Goal: Task Accomplishment & Management: Manage account settings

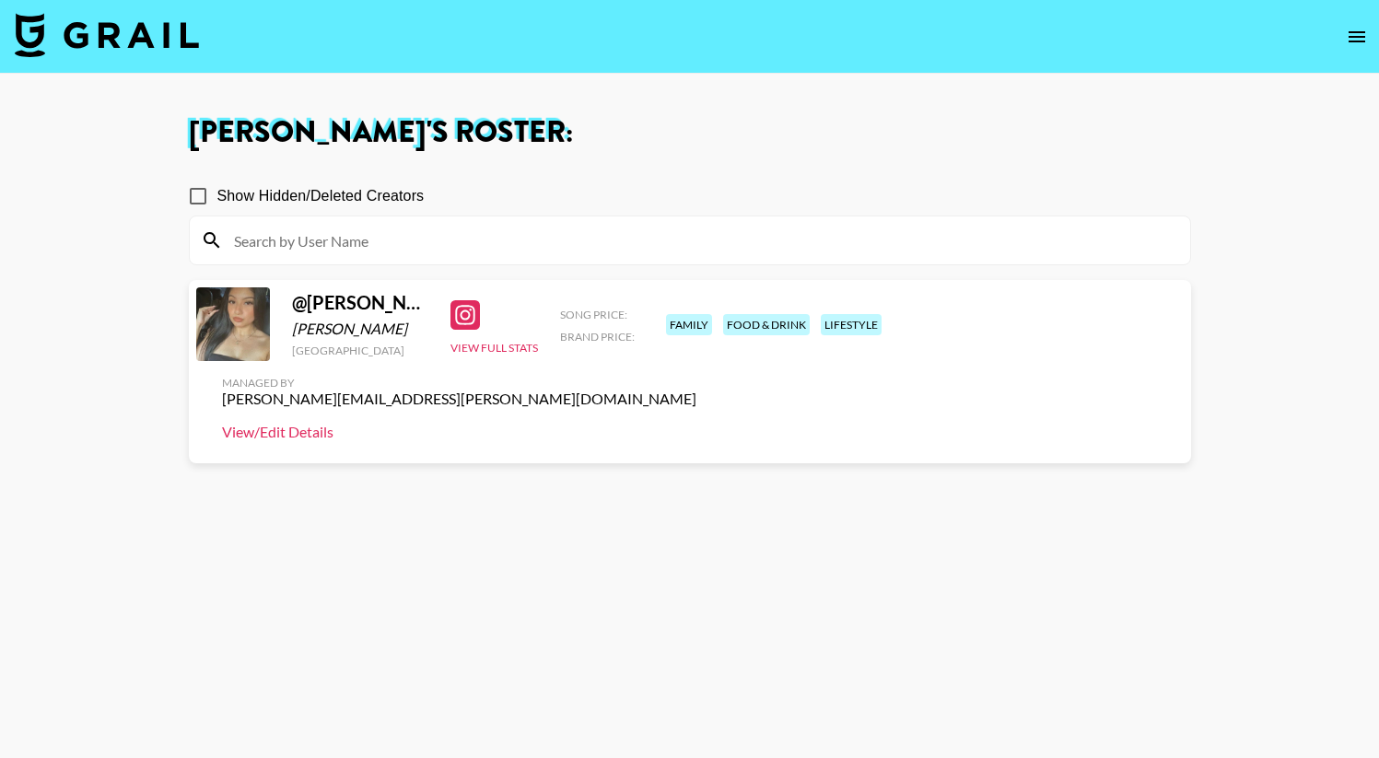
click at [697, 423] on link "View/Edit Details" at bounding box center [459, 432] width 474 height 18
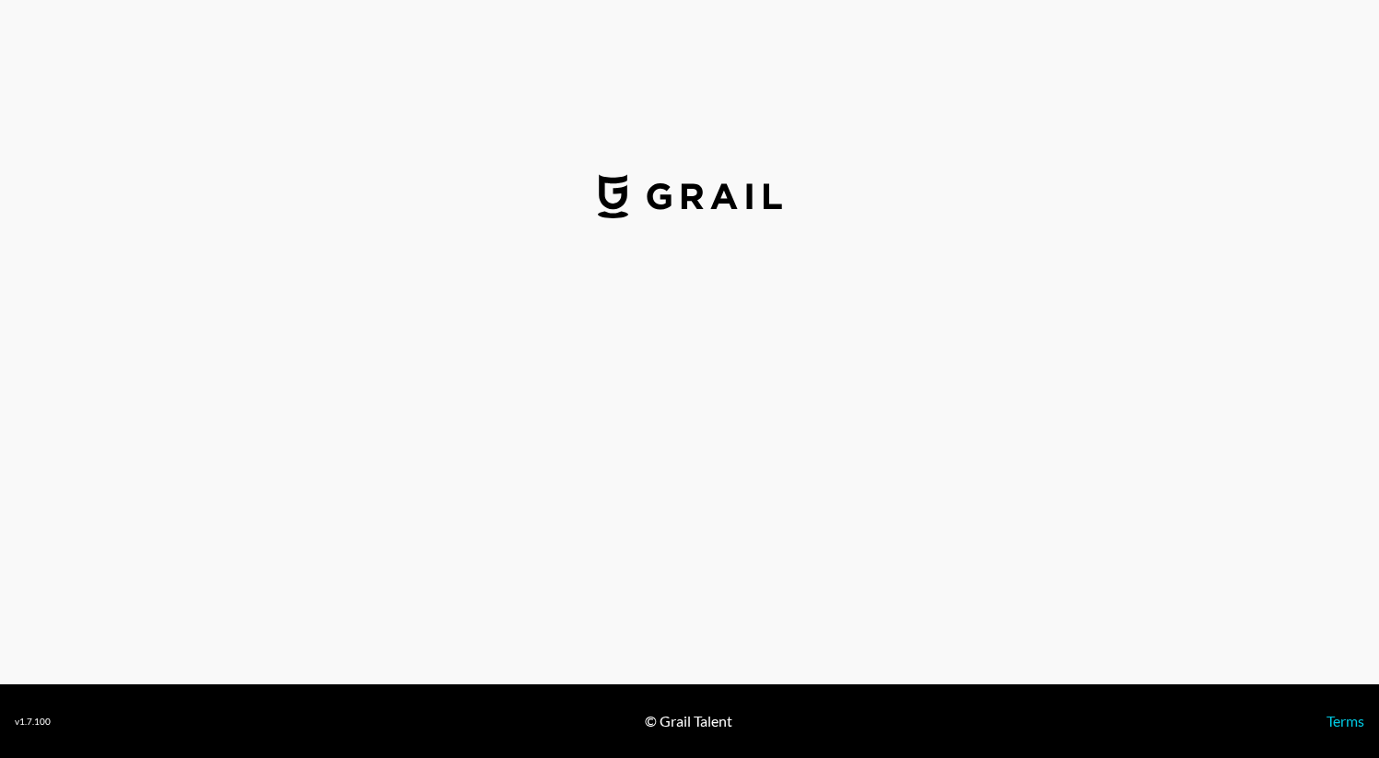
select select "USD"
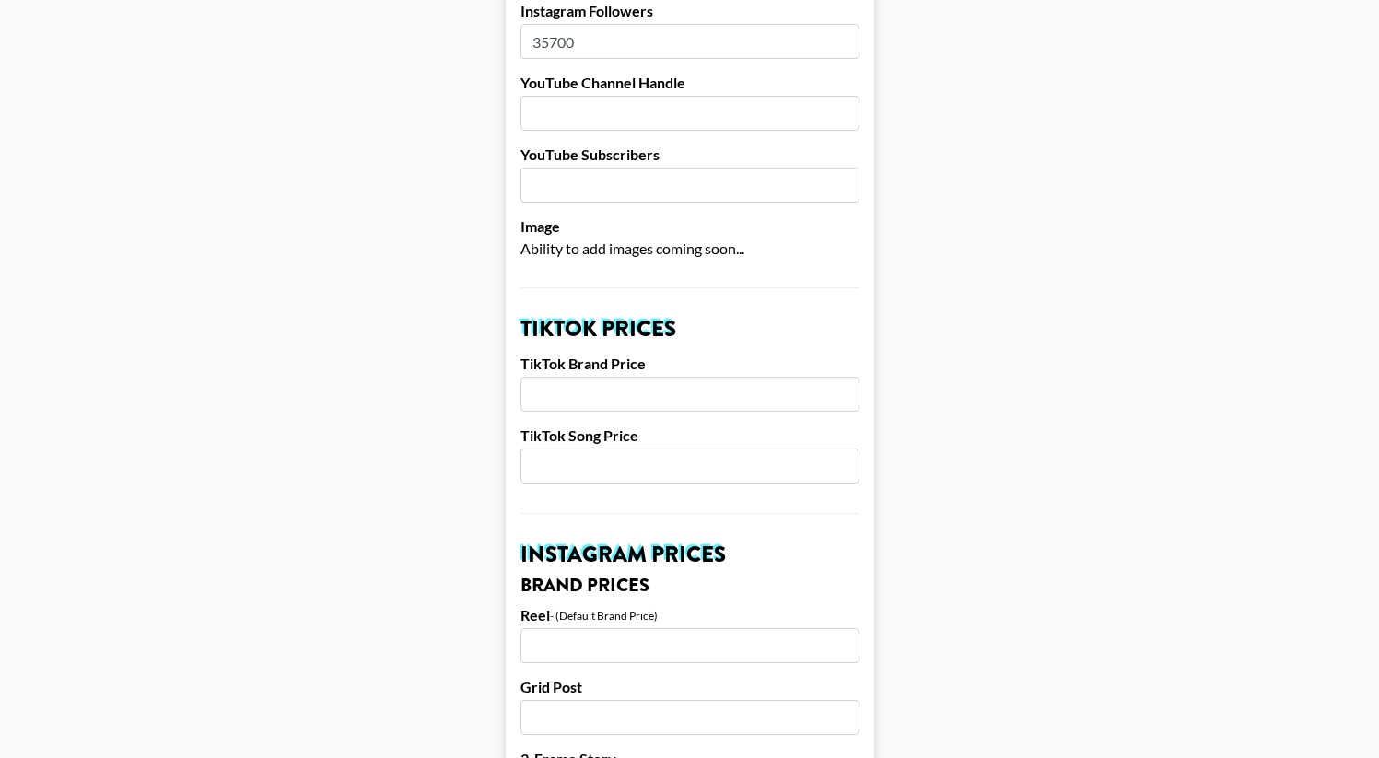
scroll to position [386, 0]
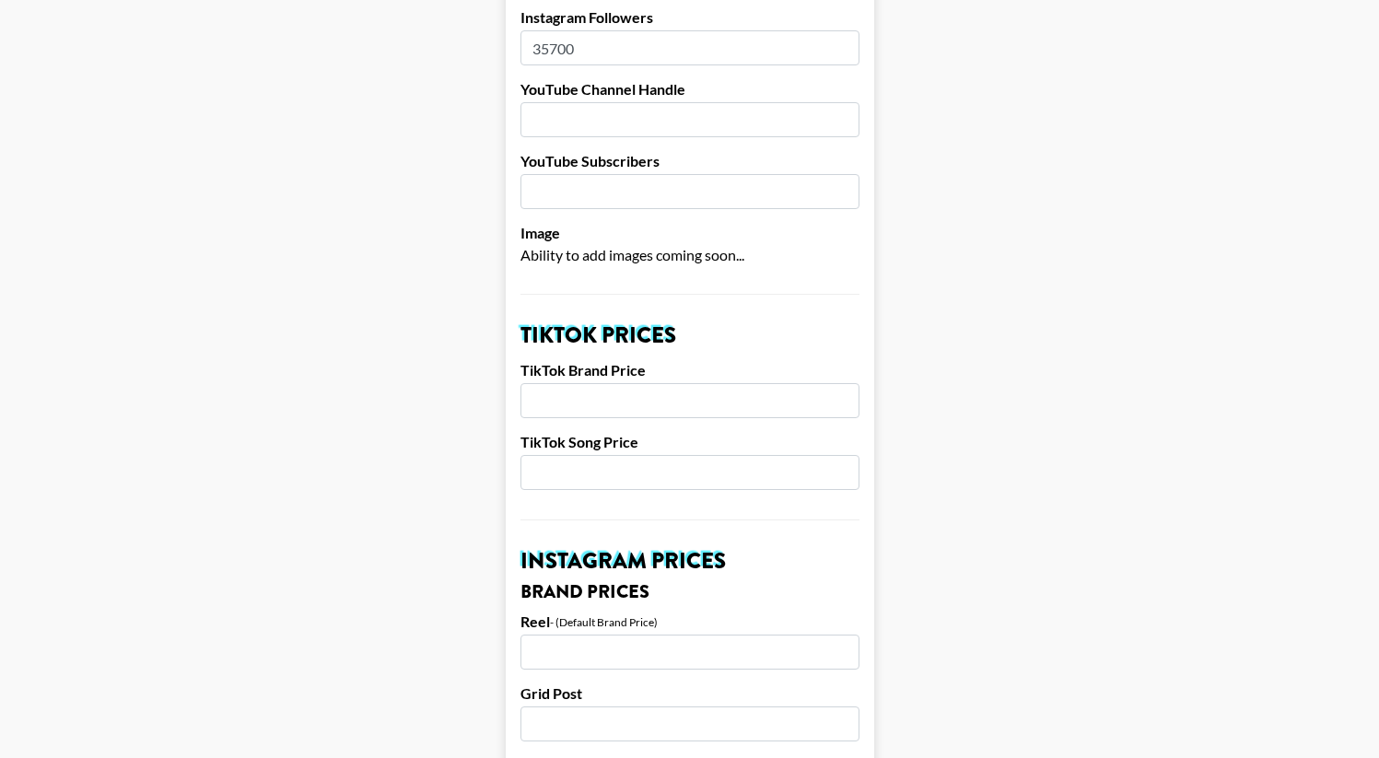
click at [638, 383] on input "number" at bounding box center [690, 400] width 339 height 35
type input "4000"
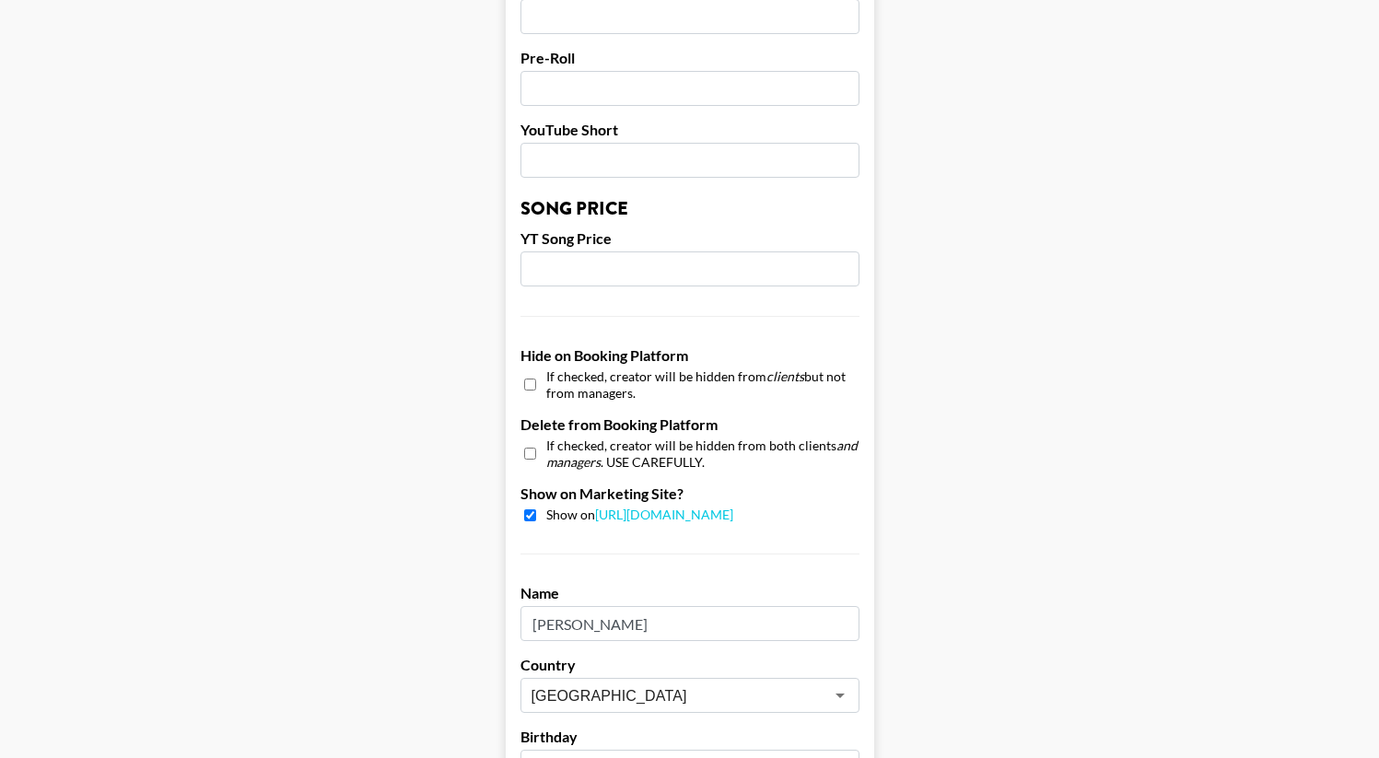
scroll to position [1741, 0]
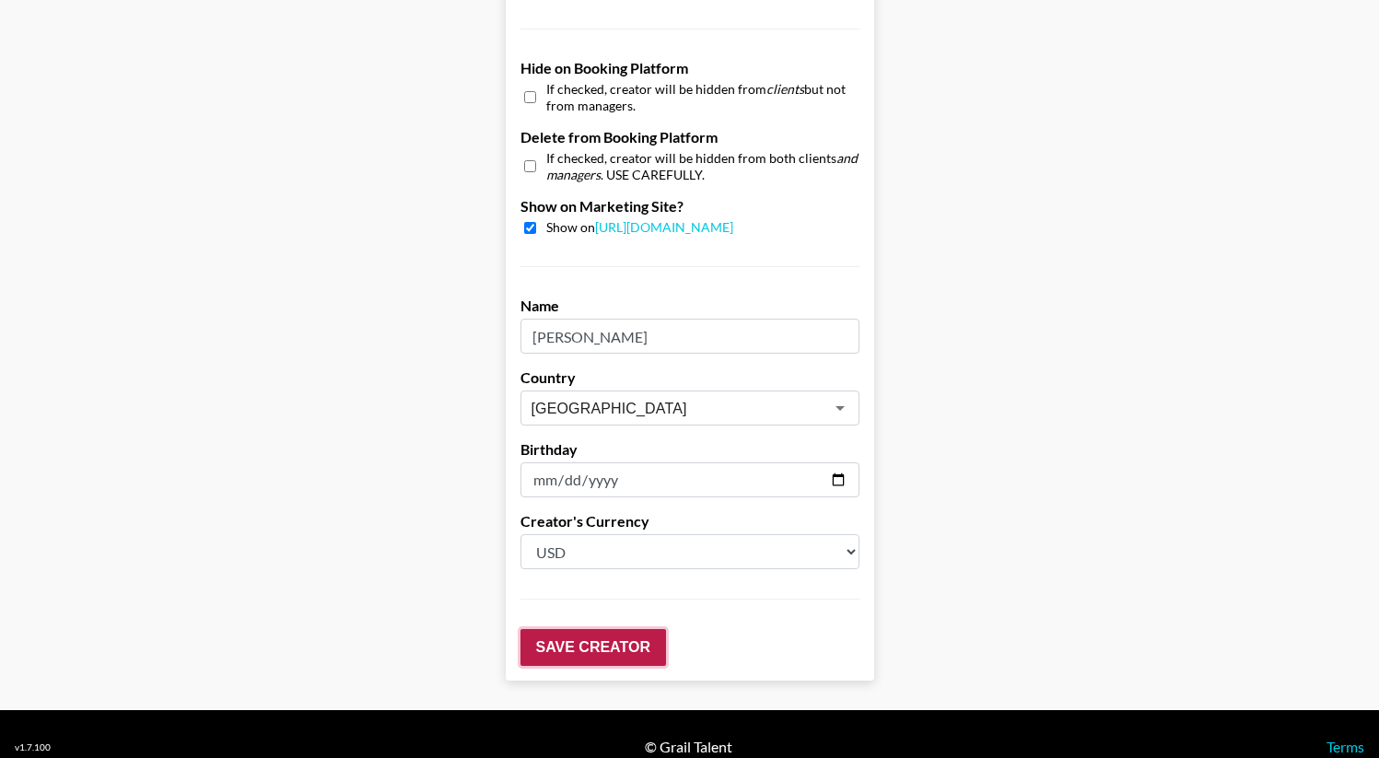
click at [601, 629] on input "Save Creator" at bounding box center [594, 647] width 146 height 37
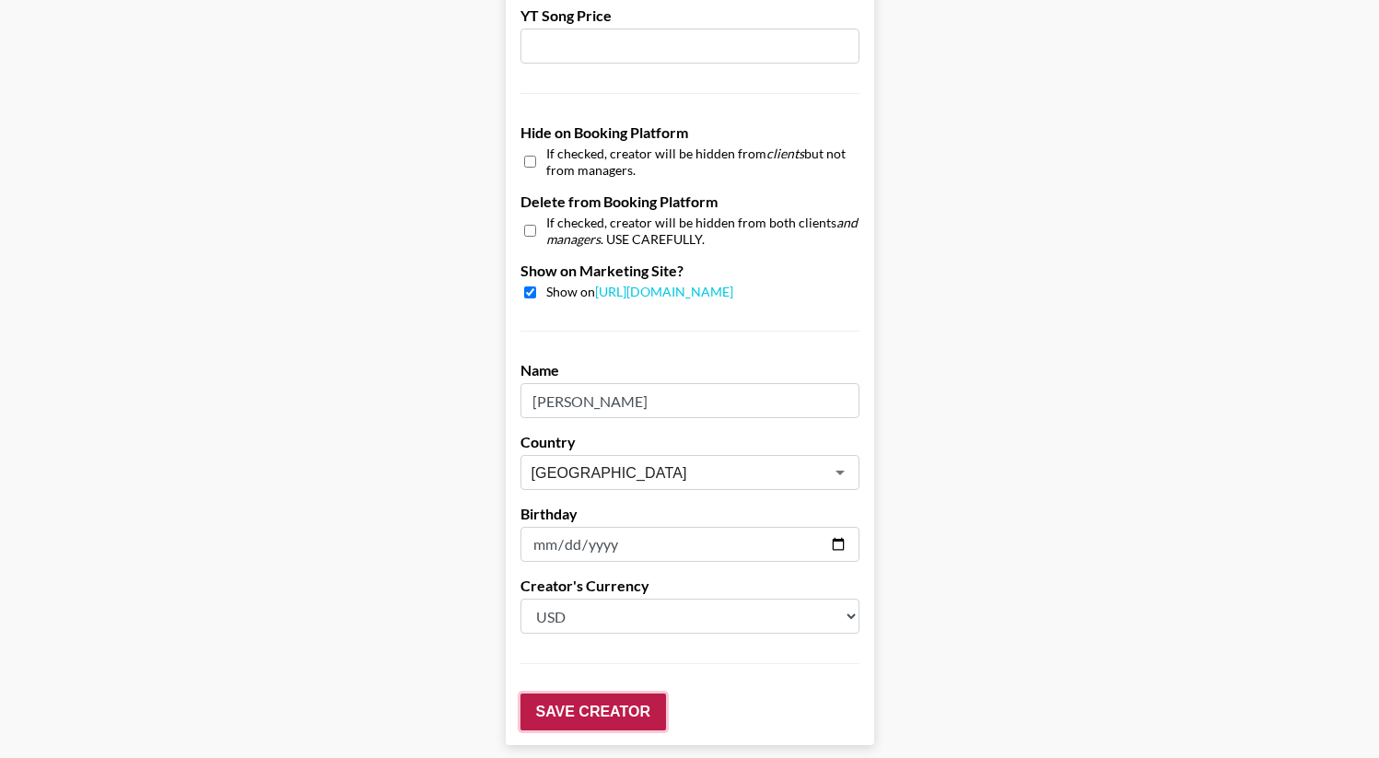
scroll to position [1717, 0]
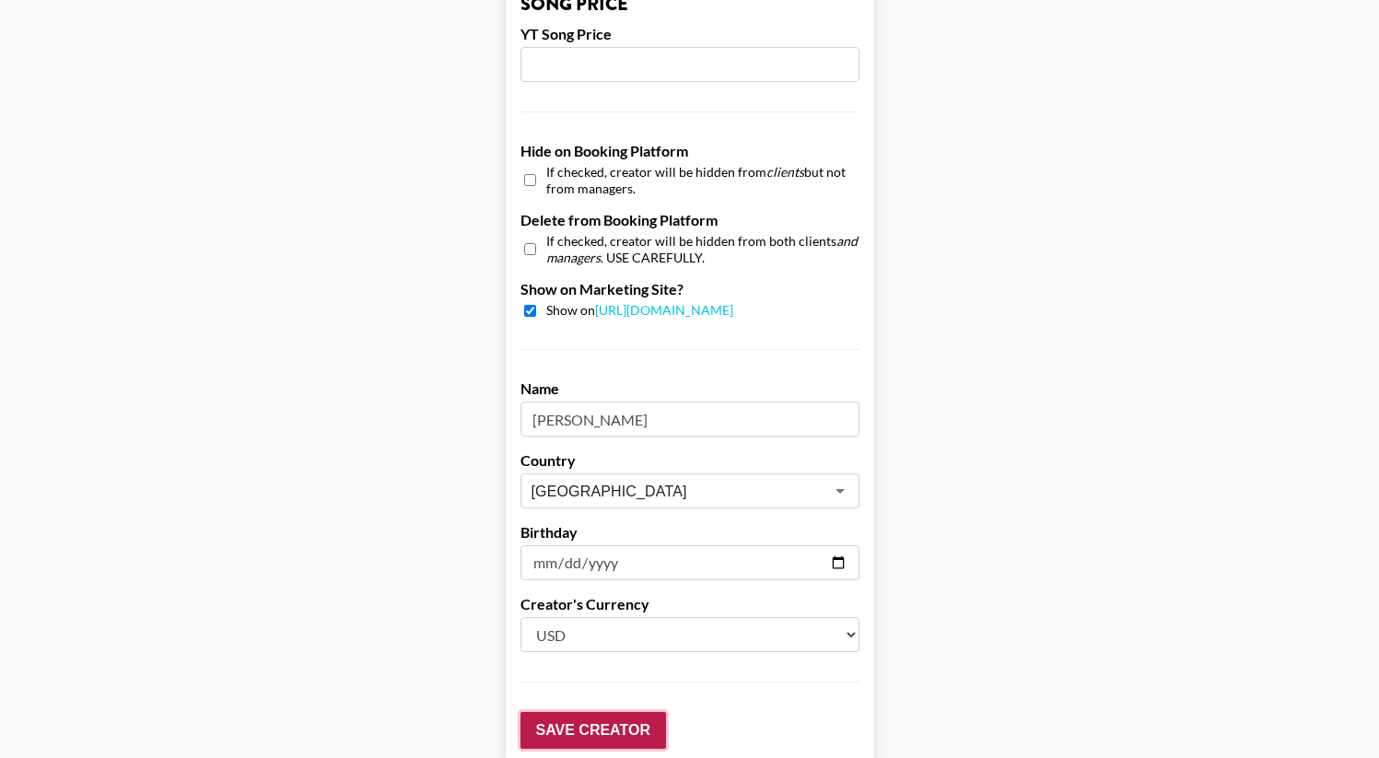
click at [585, 712] on input "Save Creator" at bounding box center [594, 730] width 146 height 37
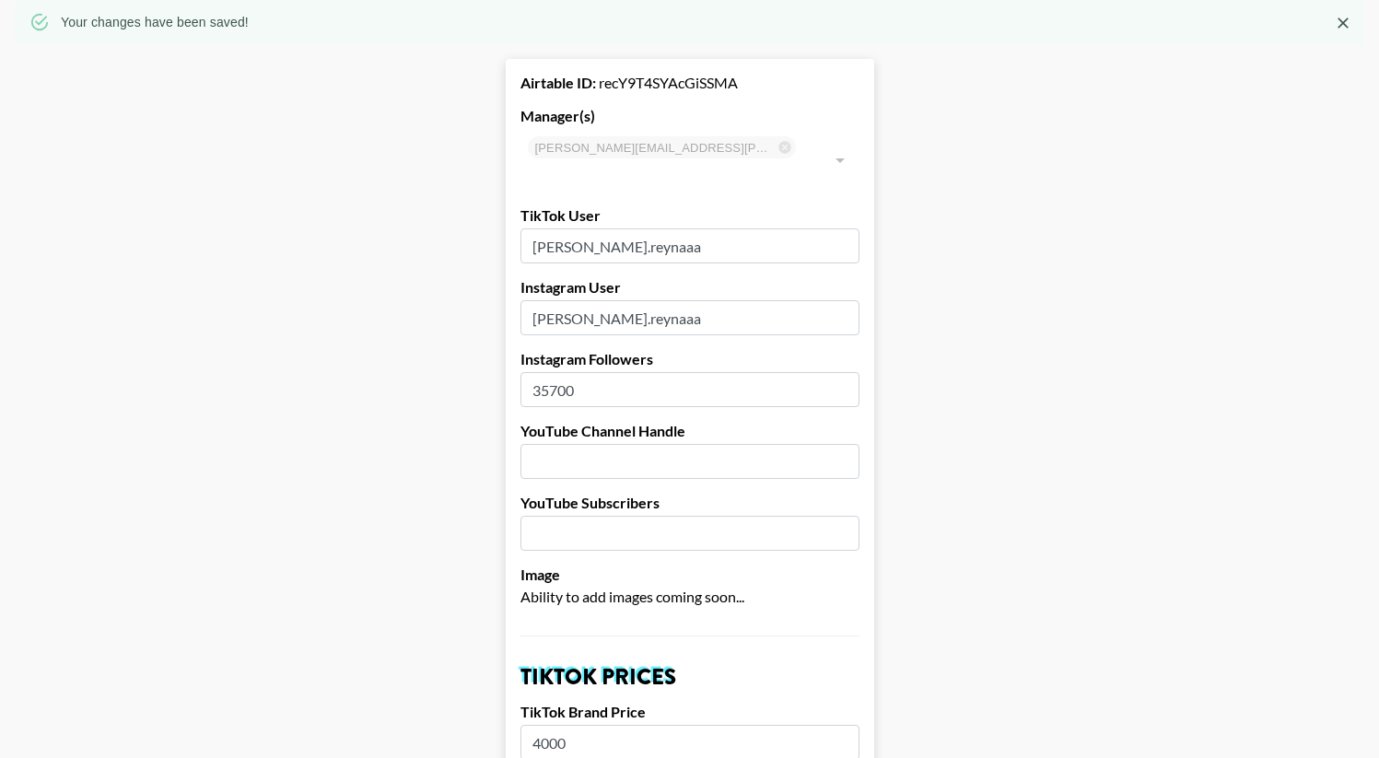
scroll to position [0, 0]
